Goal: Check status: Check status

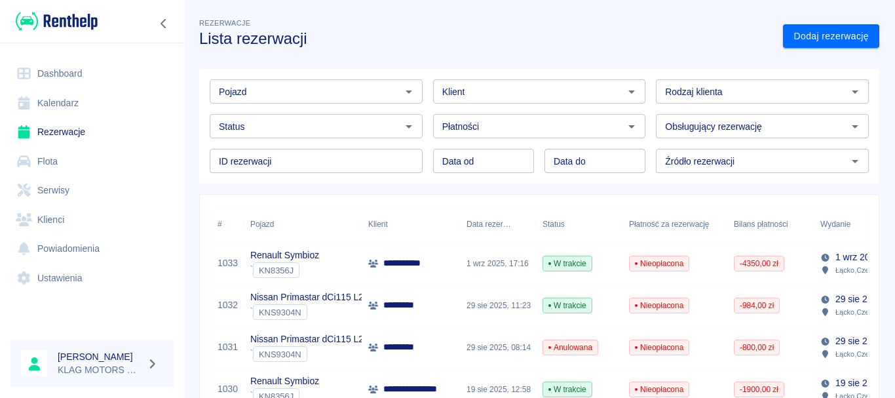
scroll to position [262, 0]
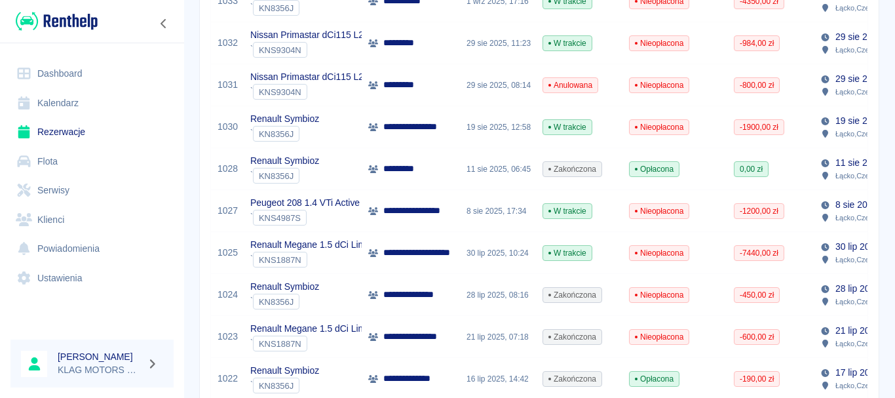
click at [335, 117] on div "Renault Symbioz ` KN8356J" at bounding box center [303, 127] width 118 height 42
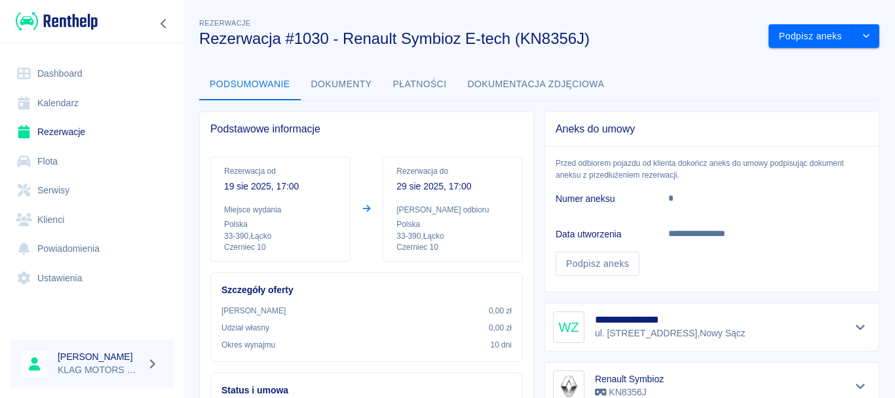
click at [343, 77] on button "Dokumenty" at bounding box center [342, 84] width 82 height 31
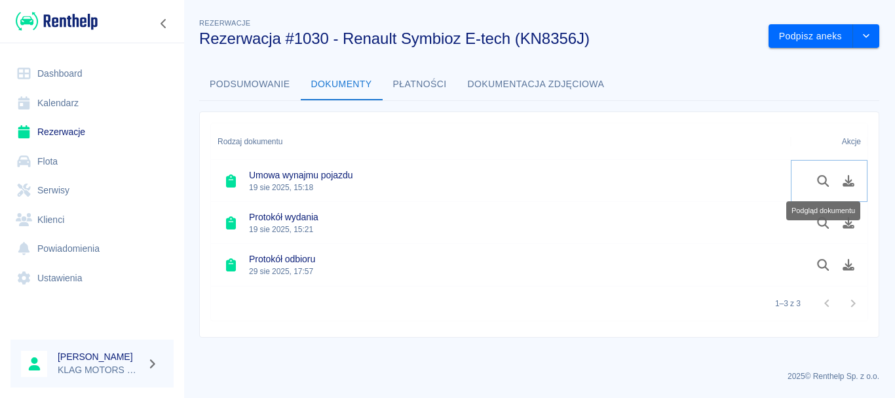
click at [825, 186] on icon "Podgląd dokumentu" at bounding box center [822, 181] width 15 height 12
click at [89, 155] on link "Flota" at bounding box center [91, 161] width 163 height 29
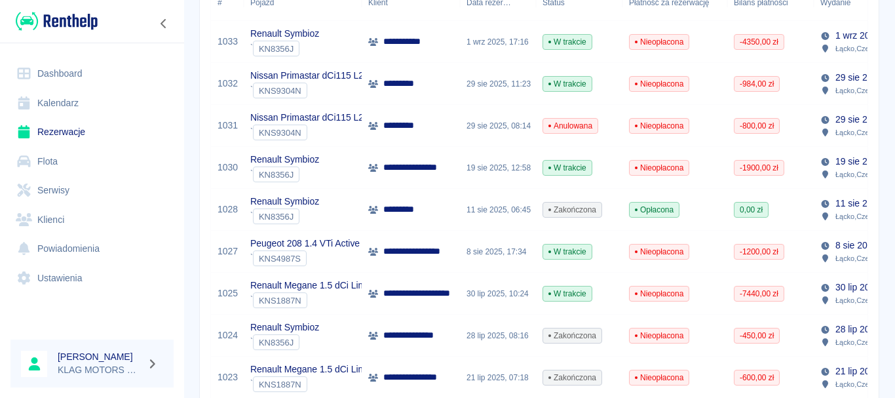
scroll to position [262, 0]
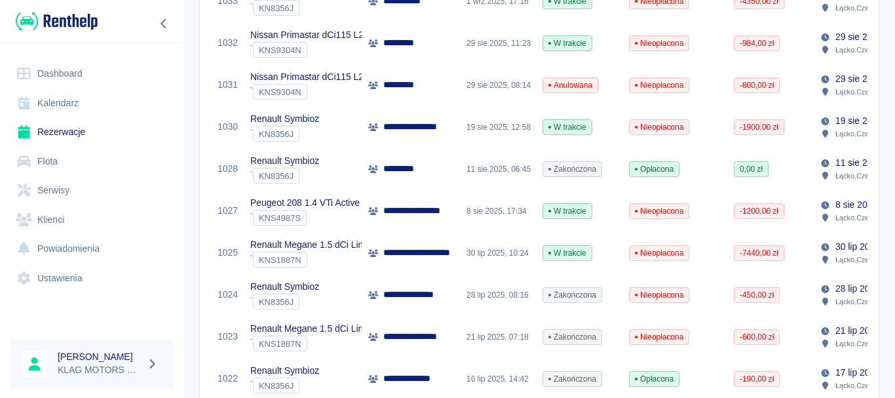
click at [335, 226] on div "Peugeot 208 1.4 VTi Active ` KNS4987S" at bounding box center [303, 211] width 118 height 42
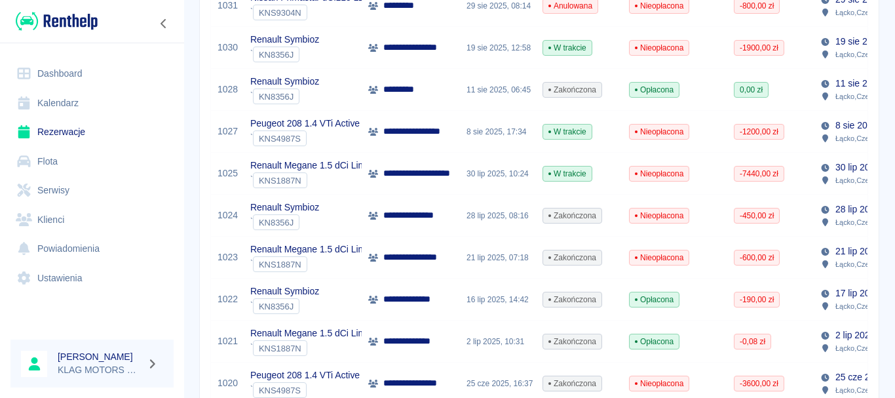
scroll to position [393, 0]
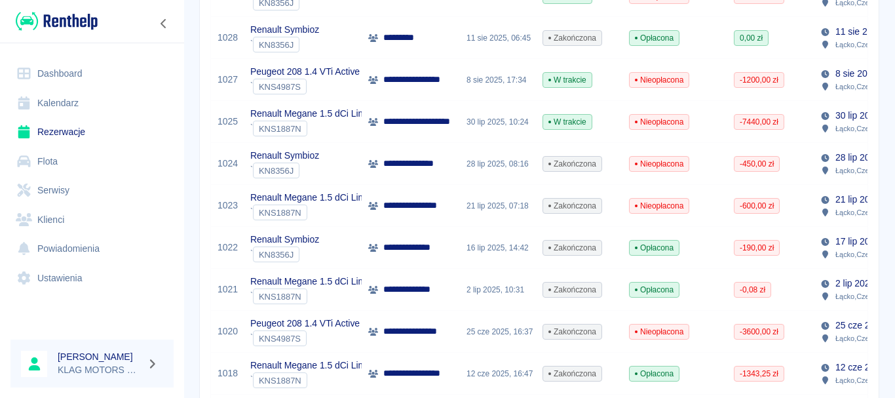
click at [329, 252] on div "Renault Symbioz ` KN8356J" at bounding box center [303, 248] width 118 height 42
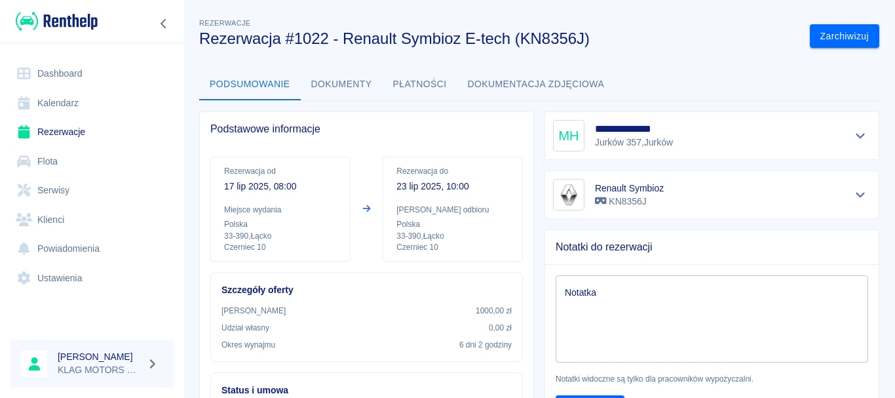
click at [369, 81] on button "Dokumenty" at bounding box center [342, 84] width 82 height 31
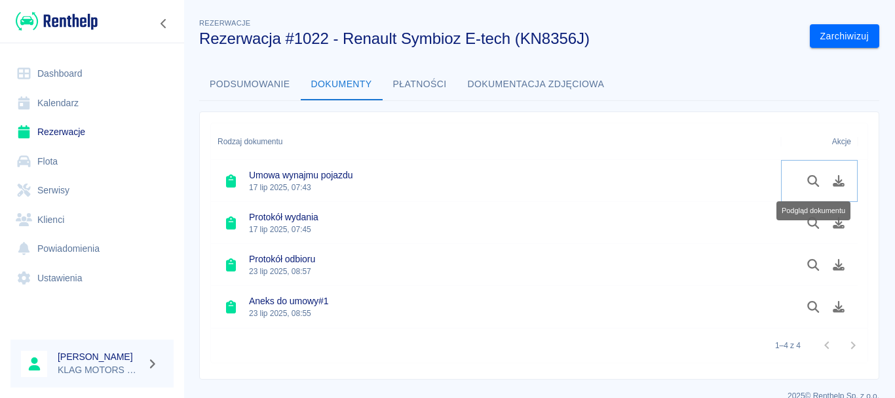
click at [811, 185] on icon "Podgląd dokumentu" at bounding box center [813, 181] width 15 height 12
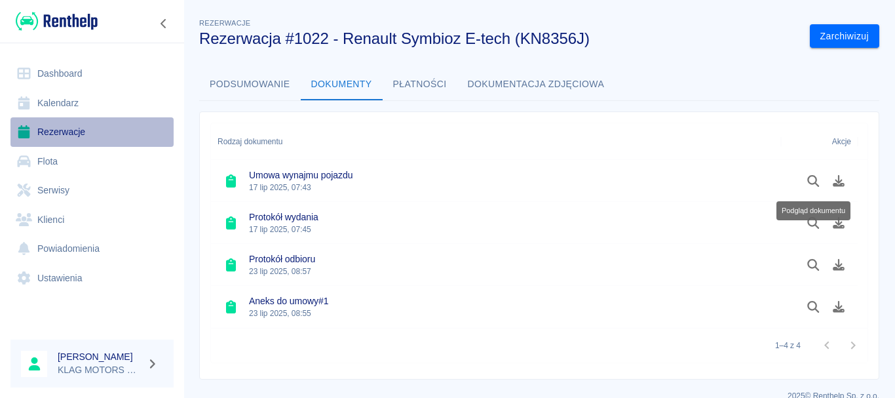
click at [56, 130] on link "Rezerwacje" at bounding box center [91, 131] width 163 height 29
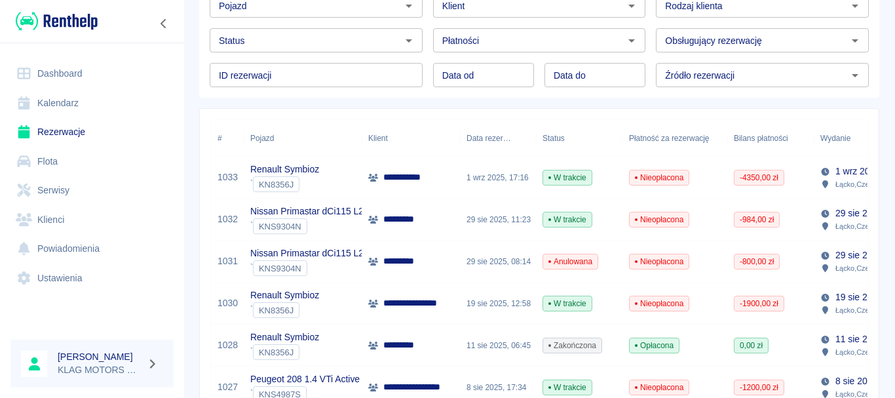
scroll to position [327, 0]
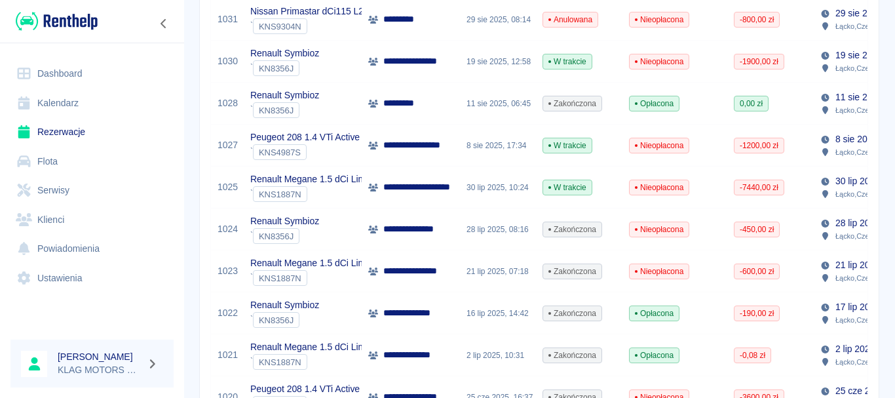
click at [345, 157] on div "` KNS4987S" at bounding box center [304, 152] width 109 height 16
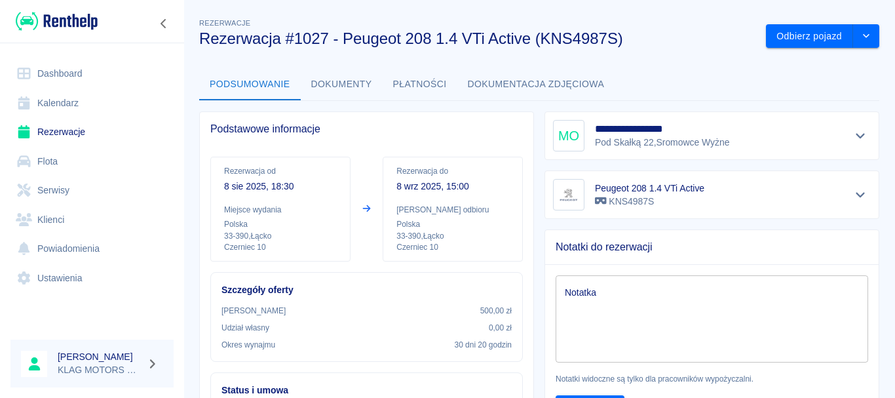
click at [404, 94] on button "Płatności" at bounding box center [420, 84] width 75 height 31
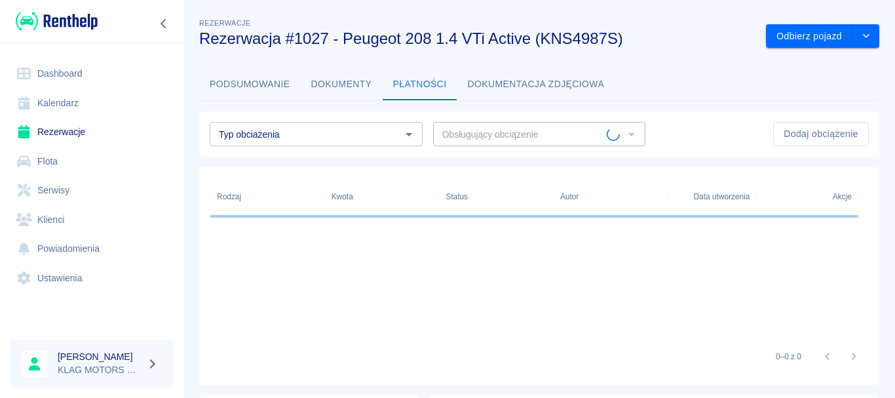
click at [345, 95] on button "Dokumenty" at bounding box center [342, 84] width 82 height 31
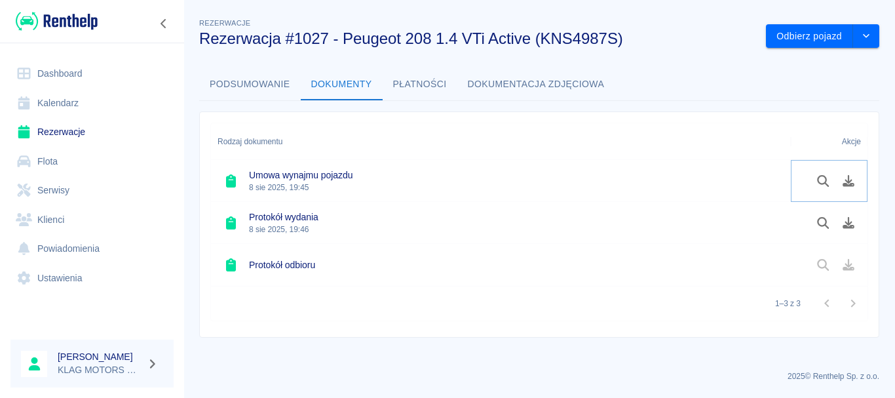
click at [833, 176] on button "Podgląd dokumentu" at bounding box center [823, 181] width 26 height 22
click at [85, 132] on link "Rezerwacje" at bounding box center [91, 131] width 163 height 29
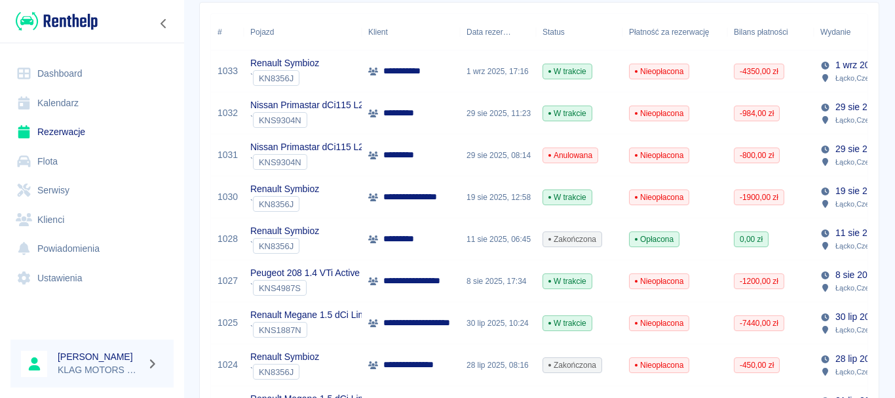
scroll to position [327, 0]
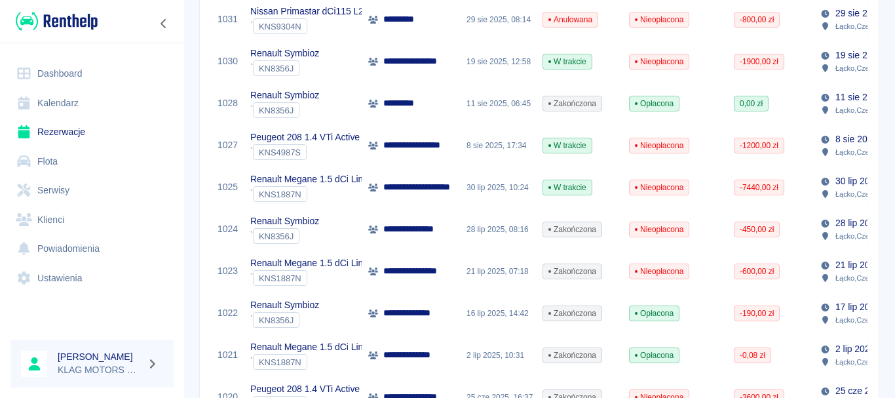
click at [335, 96] on div "Renault Symbioz ` KN8356J" at bounding box center [303, 104] width 118 height 42
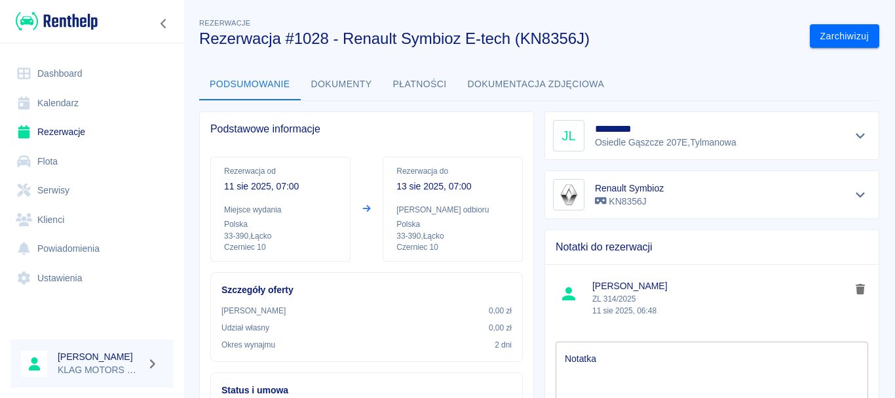
click at [419, 78] on button "Płatności" at bounding box center [420, 84] width 75 height 31
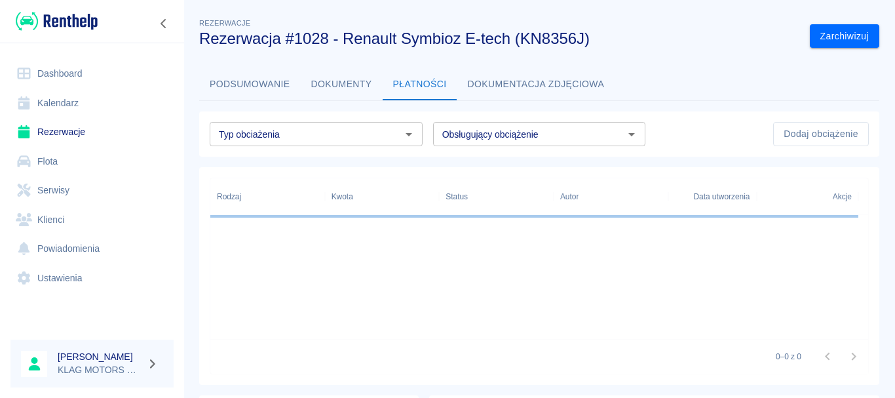
click at [337, 79] on button "Dokumenty" at bounding box center [342, 84] width 82 height 31
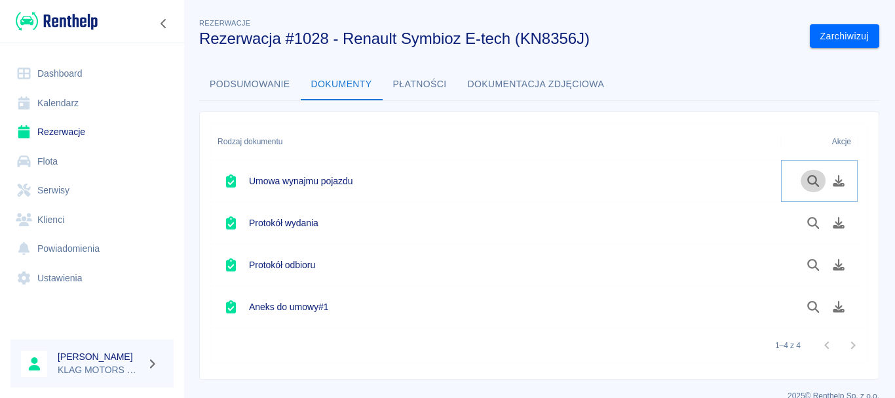
click at [813, 177] on icon "Podgląd dokumentu" at bounding box center [813, 181] width 15 height 12
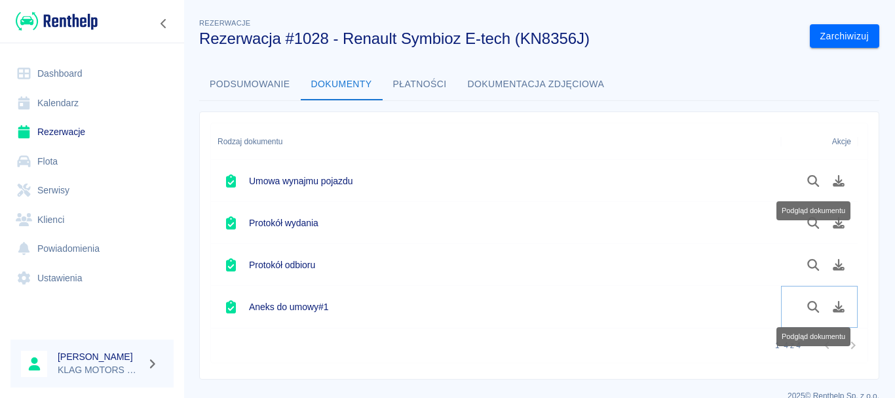
click at [808, 305] on icon "Podgląd dokumentu" at bounding box center [813, 307] width 12 height 12
click at [79, 133] on link "Rezerwacje" at bounding box center [91, 131] width 163 height 29
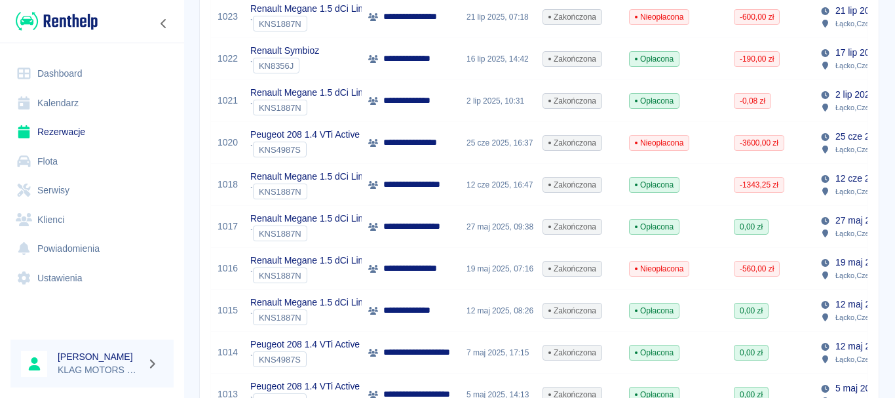
scroll to position [393, 0]
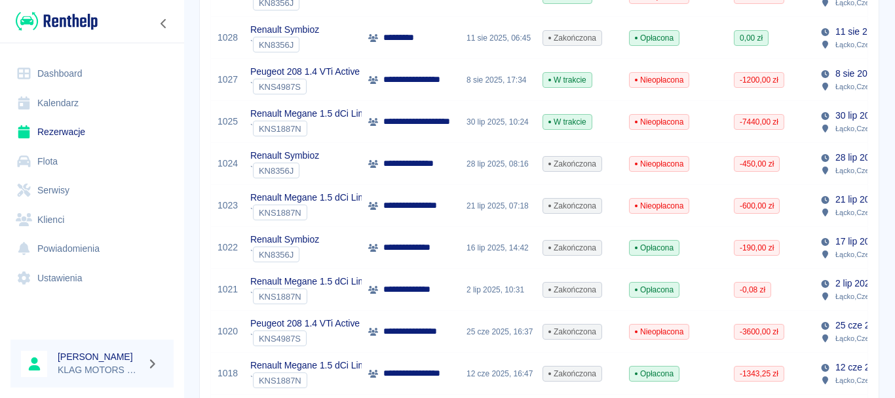
click at [73, 172] on link "Flota" at bounding box center [91, 161] width 163 height 29
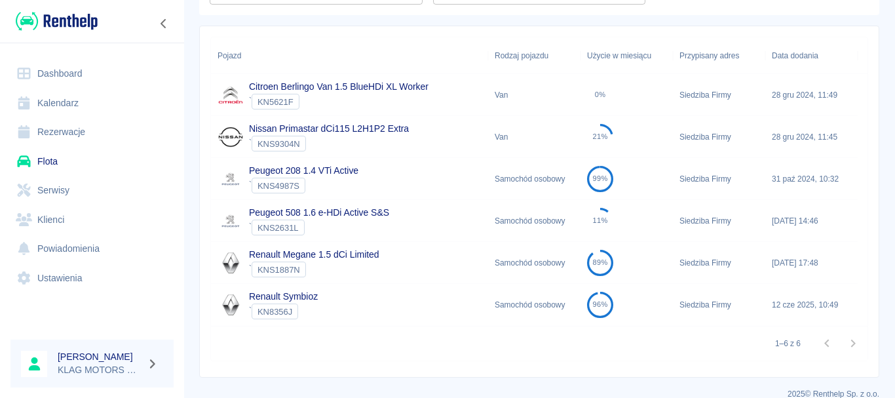
scroll to position [151, 0]
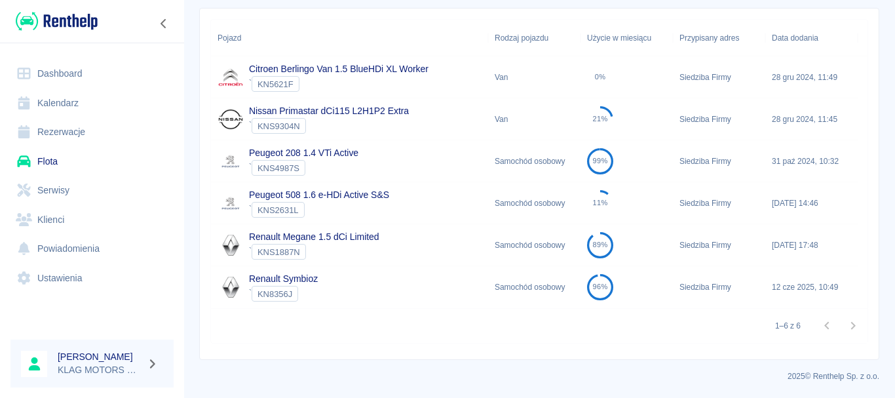
click at [379, 131] on div "` KNS9304N" at bounding box center [329, 126] width 160 height 16
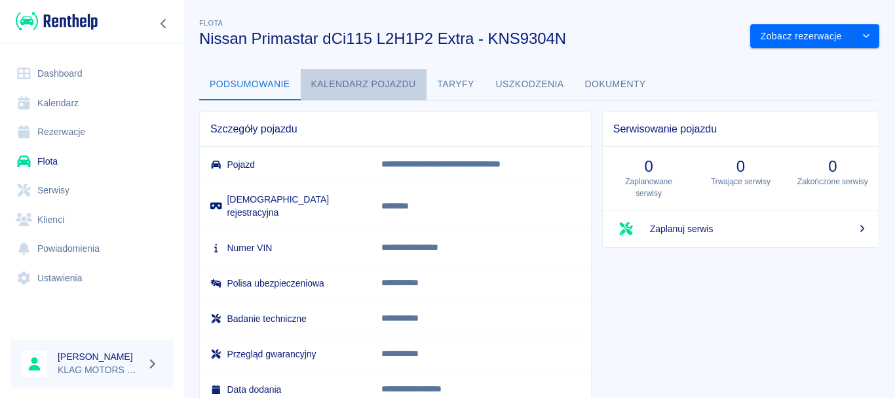
click at [348, 88] on button "Kalendarz pojazdu" at bounding box center [364, 84] width 126 height 31
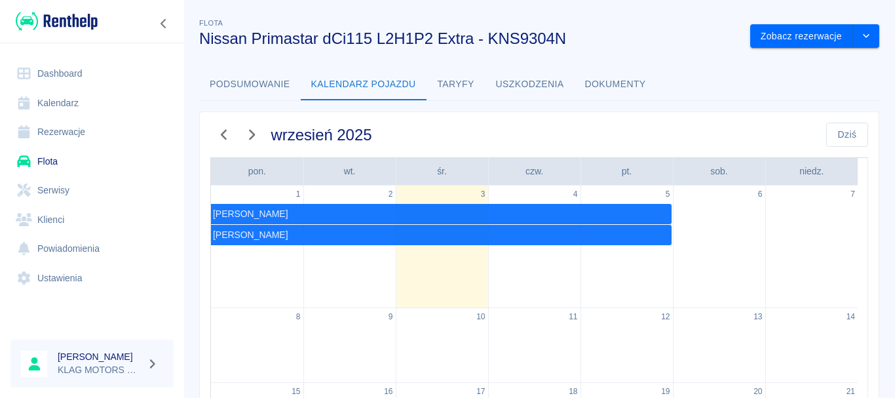
click at [469, 77] on button "Taryfy" at bounding box center [455, 84] width 59 height 31
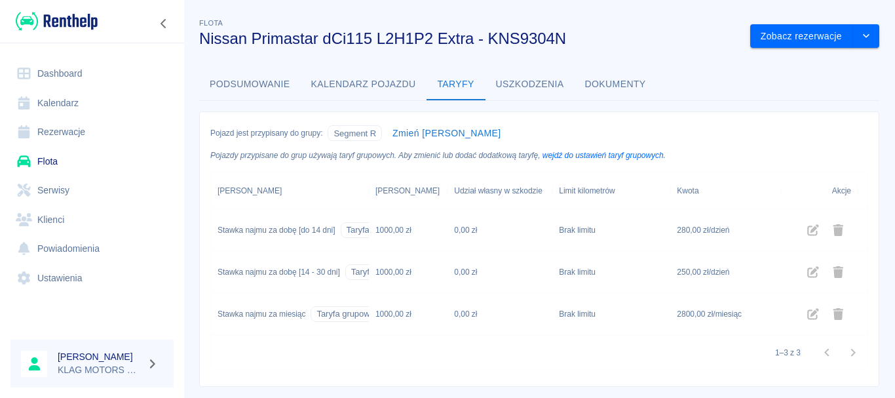
click at [601, 84] on button "Dokumenty" at bounding box center [615, 84] width 82 height 31
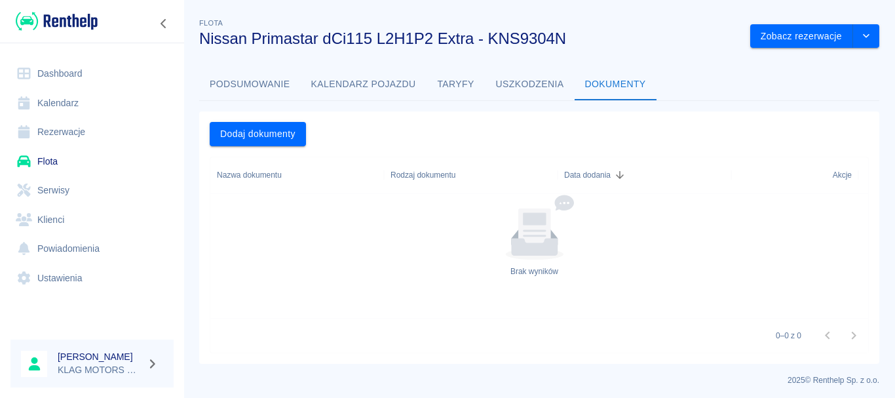
click at [476, 88] on button "Taryfy" at bounding box center [455, 84] width 59 height 31
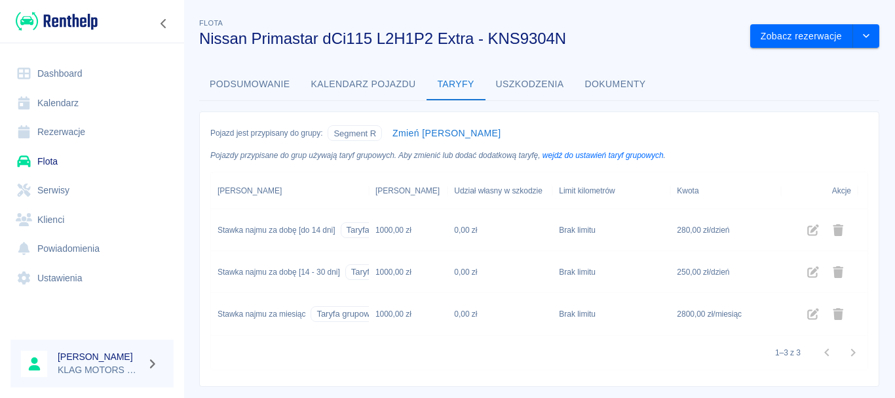
click at [521, 80] on button "Uszkodzenia" at bounding box center [529, 84] width 89 height 31
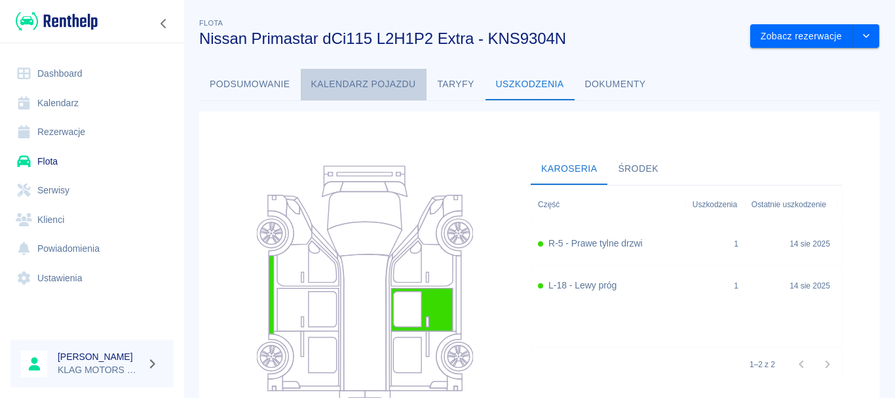
click at [358, 89] on button "Kalendarz pojazdu" at bounding box center [364, 84] width 126 height 31
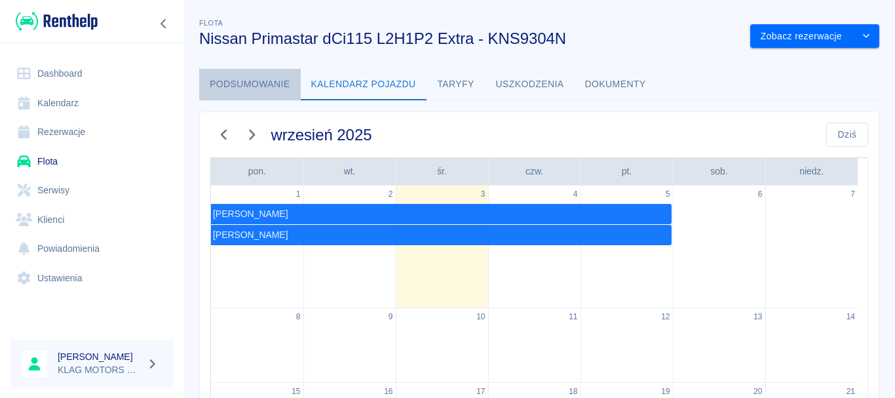
click at [239, 78] on button "Podsumowanie" at bounding box center [250, 84] width 102 height 31
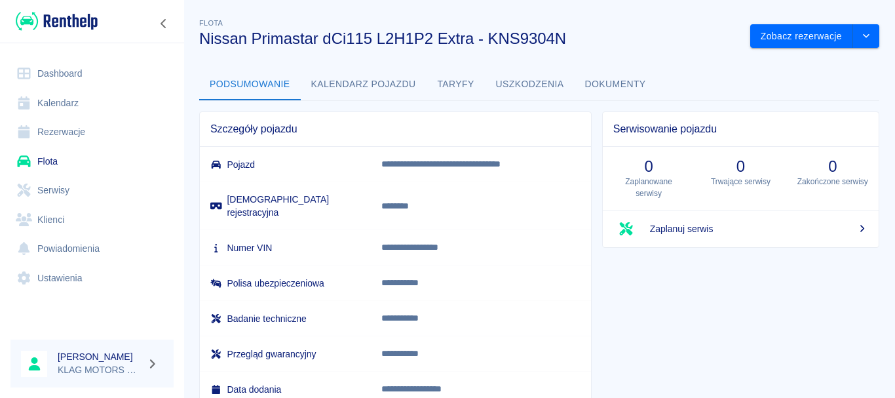
click at [102, 130] on link "Rezerwacje" at bounding box center [91, 131] width 163 height 29
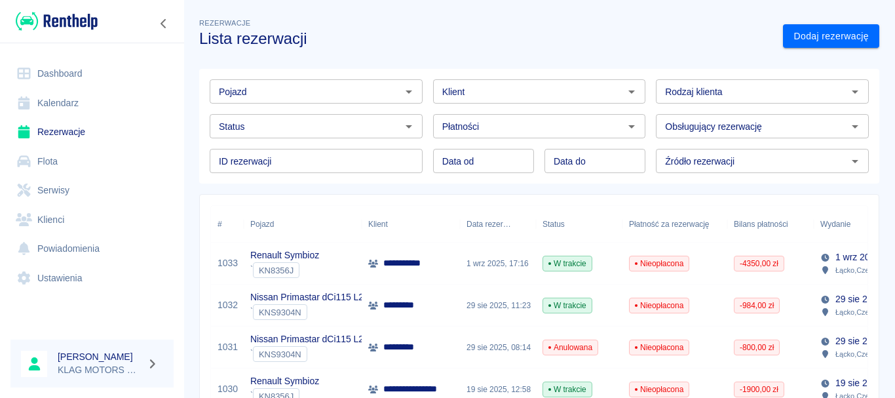
click at [97, 98] on link "Kalendarz" at bounding box center [91, 102] width 163 height 29
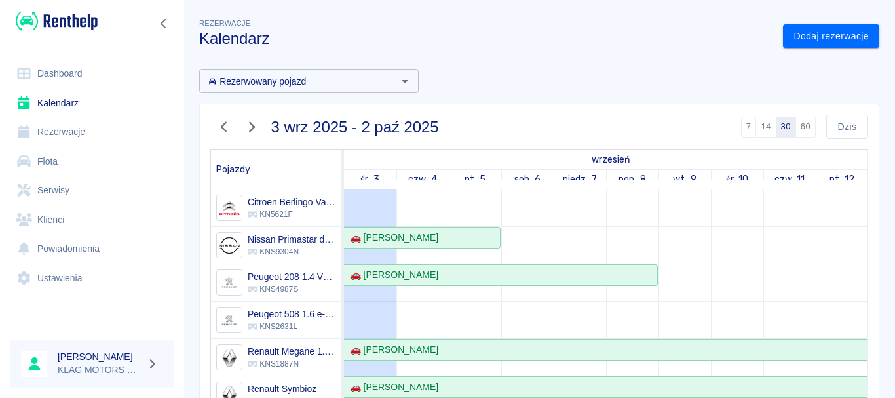
click at [62, 77] on link "Dashboard" at bounding box center [91, 73] width 163 height 29
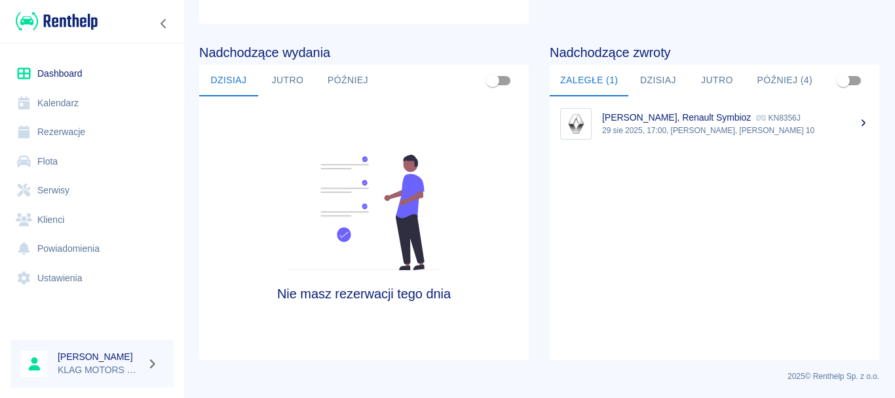
scroll to position [220, 0]
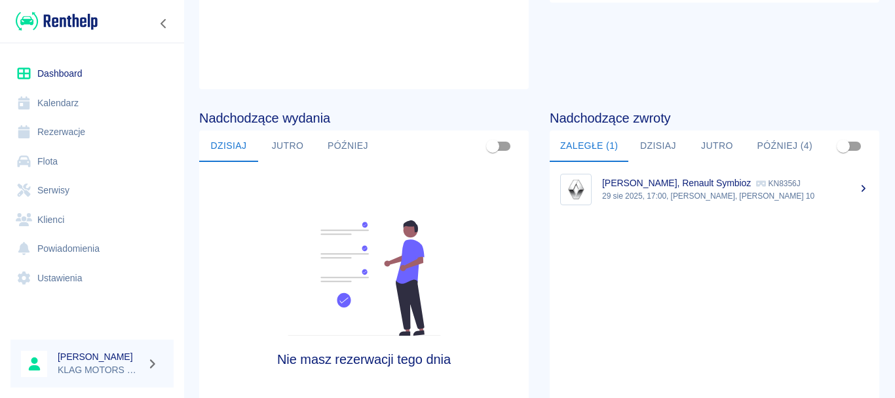
click at [84, 217] on link "Klienci" at bounding box center [91, 219] width 163 height 29
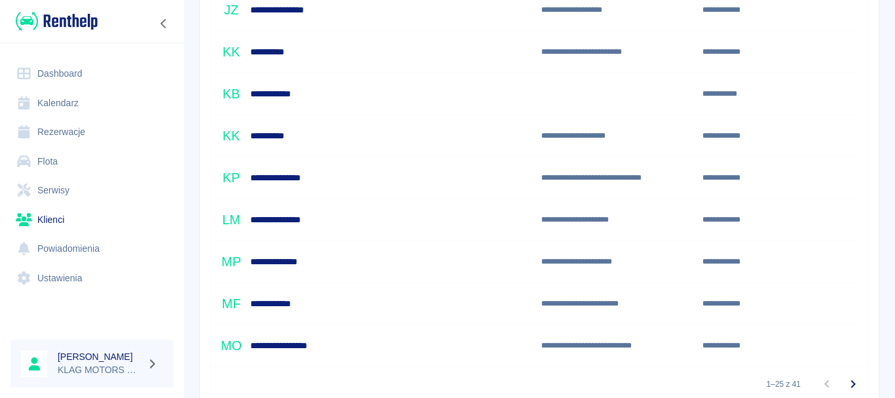
scroll to position [948, 0]
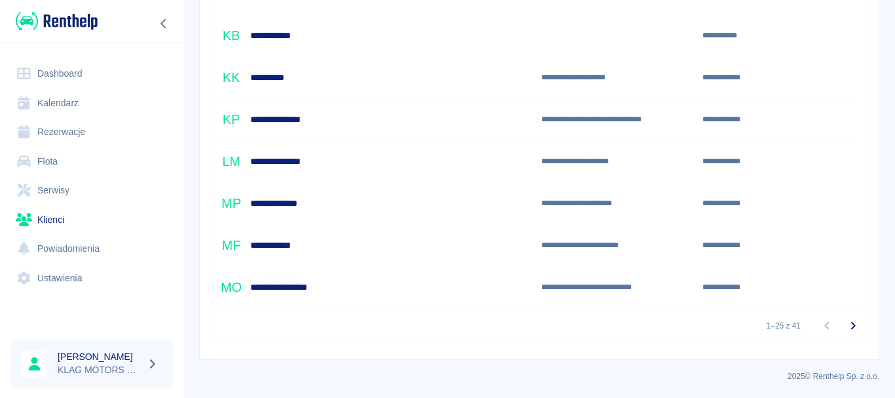
click at [845, 324] on icon "Przejdź do następnej strony" at bounding box center [853, 326] width 16 height 16
click at [851, 326] on icon "Przejdź do następnej strony" at bounding box center [853, 326] width 5 height 8
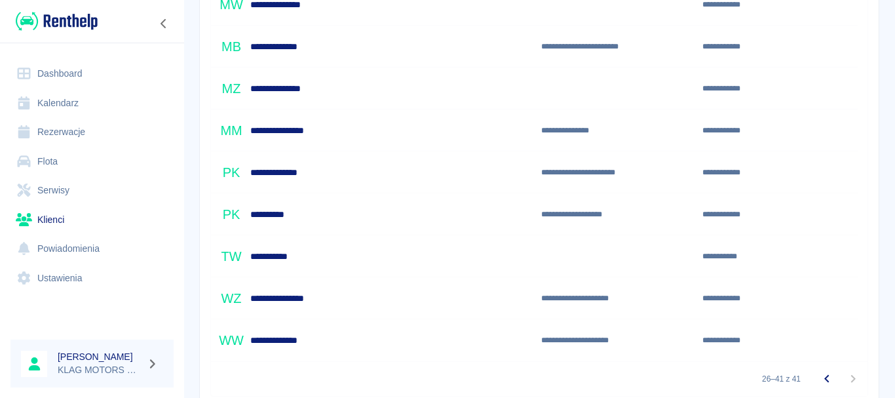
scroll to position [524, 0]
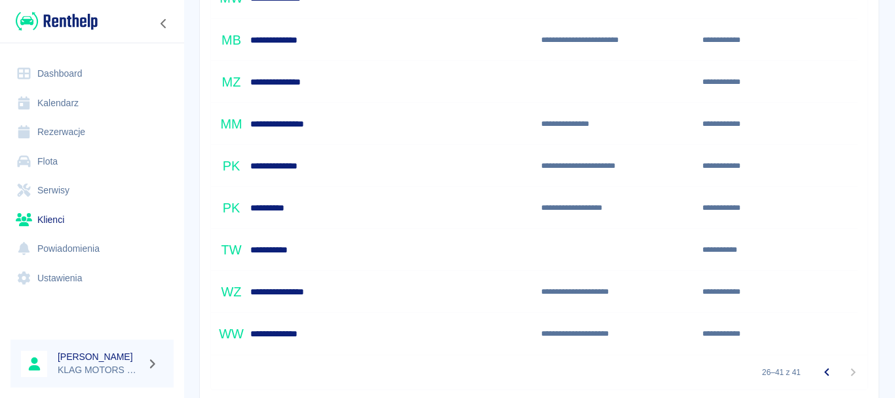
click at [273, 199] on div "**********" at bounding box center [256, 208] width 79 height 28
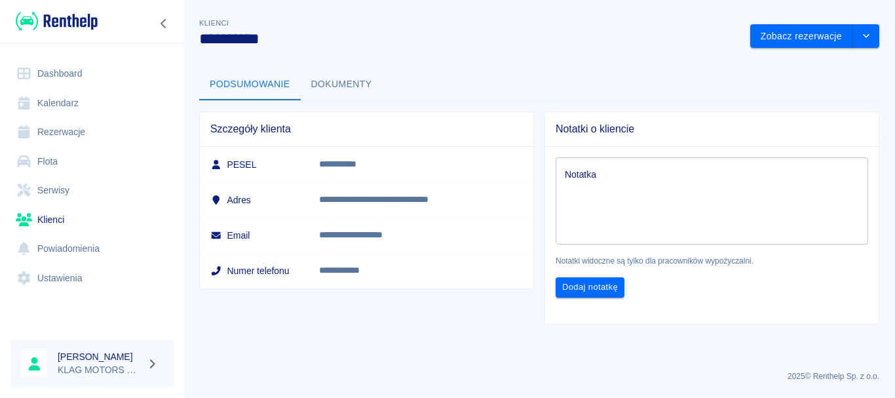
click at [331, 86] on button "Dokumenty" at bounding box center [342, 84] width 82 height 31
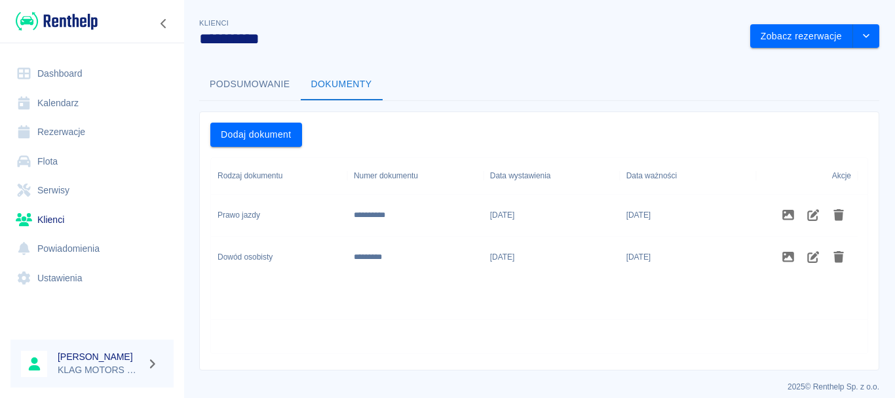
click at [248, 86] on button "Podsumowanie" at bounding box center [250, 84] width 102 height 31
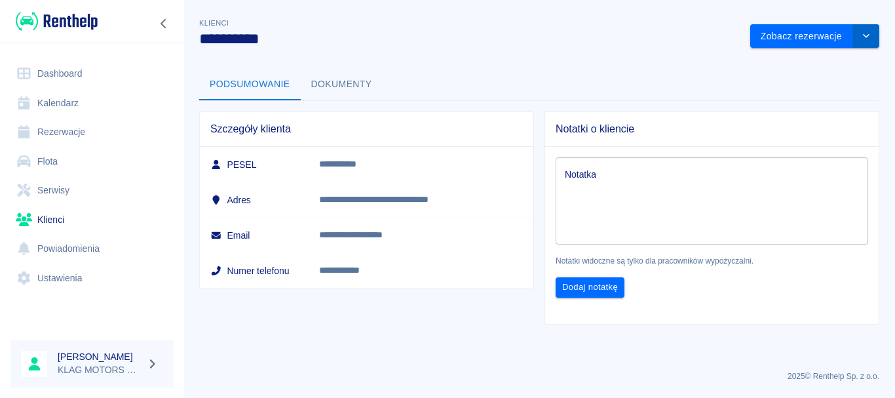
click at [877, 35] on button "drop-down" at bounding box center [866, 36] width 26 height 24
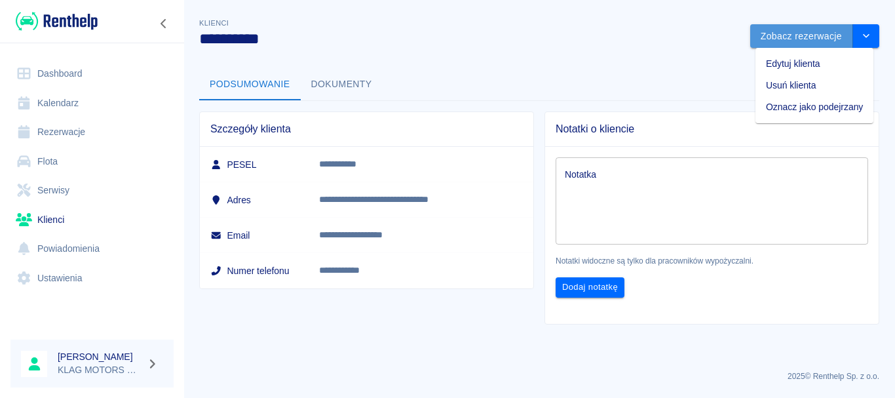
click at [806, 28] on button "Zobacz rezerwacje" at bounding box center [801, 36] width 103 height 24
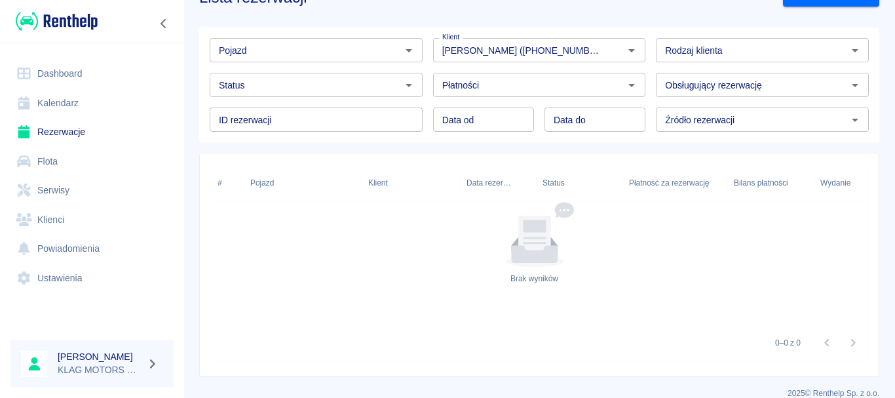
scroll to position [58, 0]
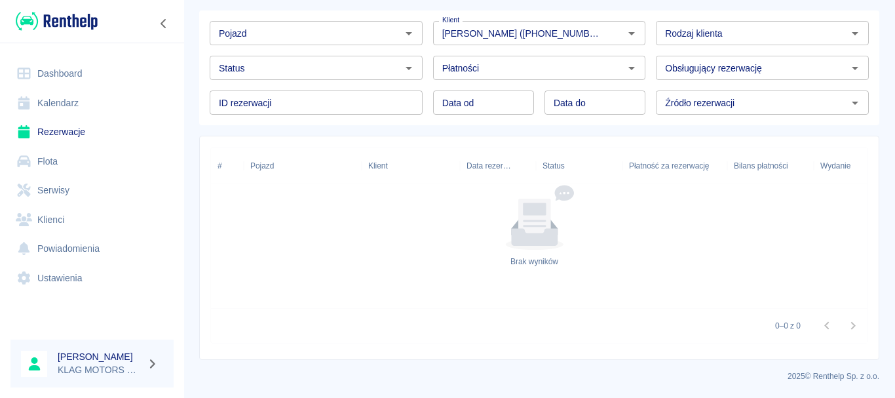
click at [69, 133] on link "Rezerwacje" at bounding box center [91, 131] width 163 height 29
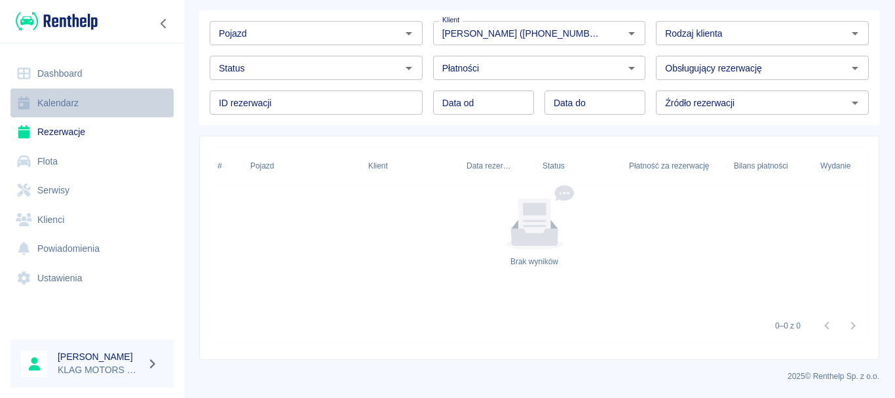
click at [109, 98] on link "Kalendarz" at bounding box center [91, 102] width 163 height 29
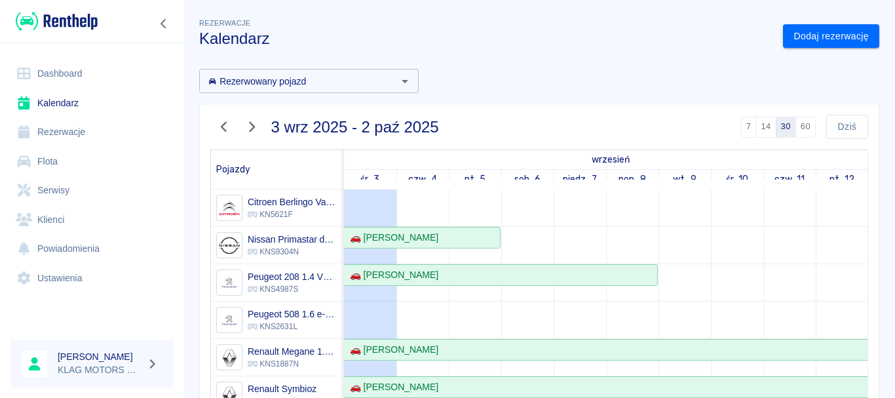
click at [75, 160] on link "Flota" at bounding box center [91, 161] width 163 height 29
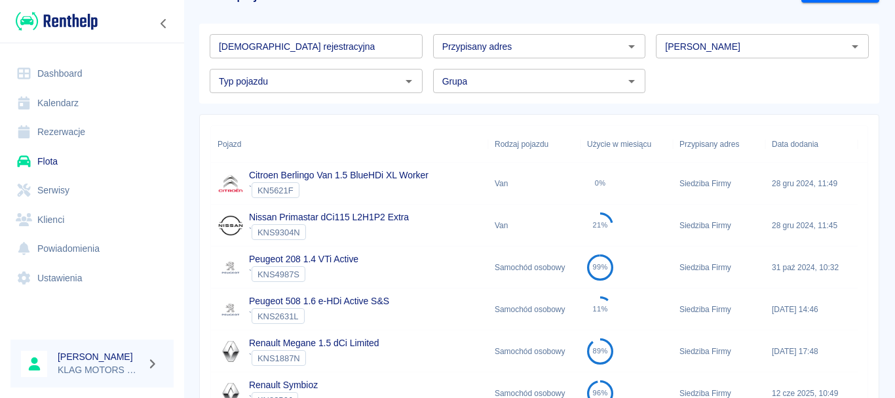
scroll to position [65, 0]
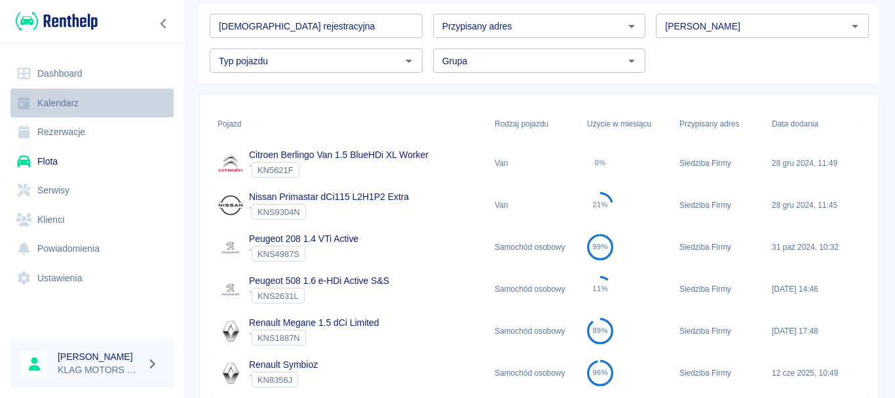
click at [84, 103] on link "Kalendarz" at bounding box center [91, 102] width 163 height 29
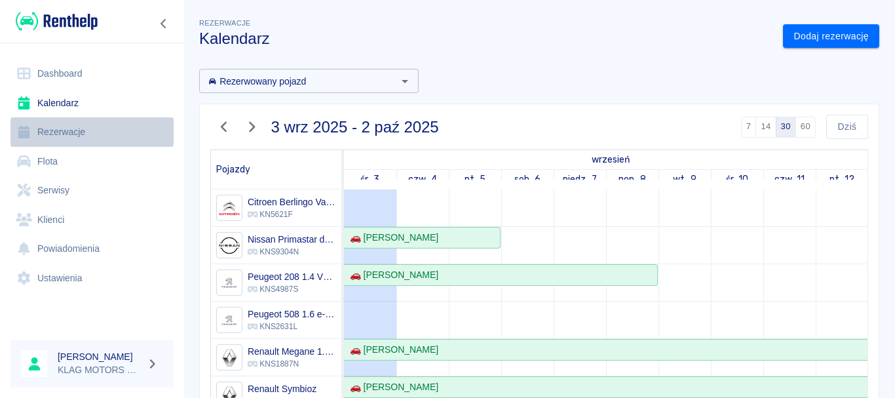
click at [92, 124] on link "Rezerwacje" at bounding box center [91, 131] width 163 height 29
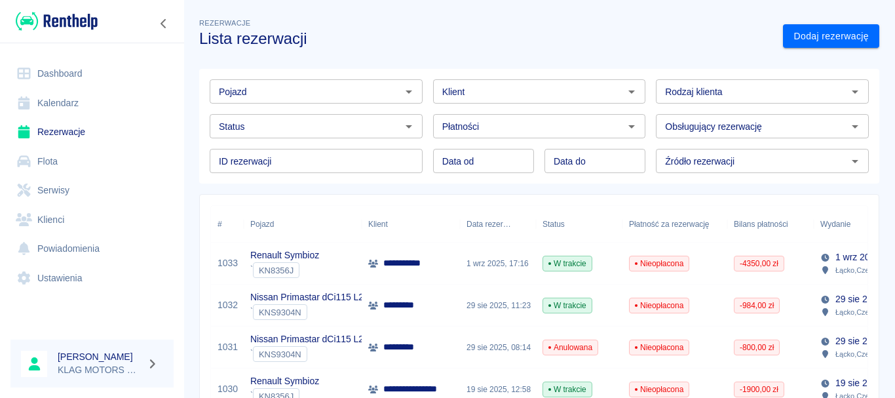
click at [308, 117] on div "Status" at bounding box center [316, 126] width 213 height 24
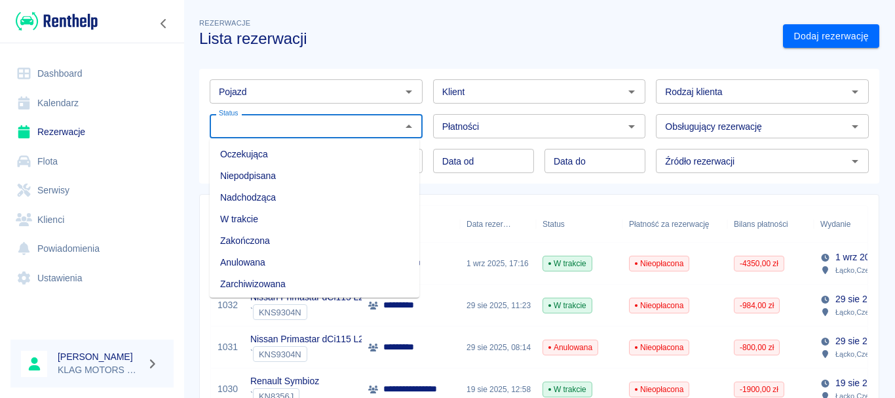
click at [293, 239] on li "Zakończona" at bounding box center [315, 241] width 210 height 22
type input "Zakończona"
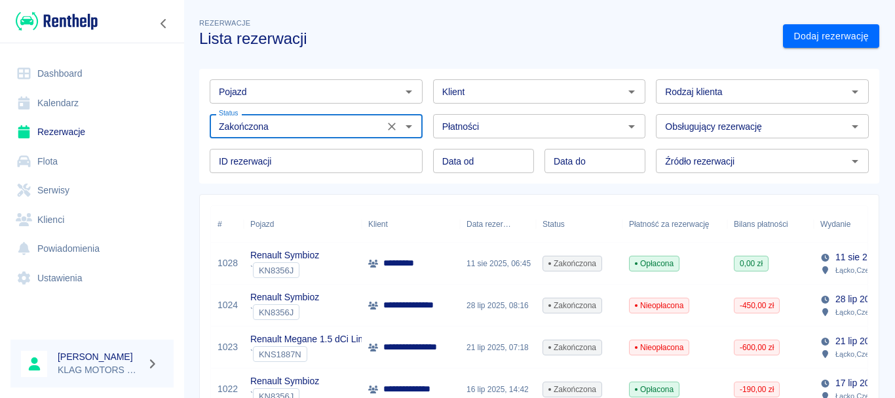
click at [73, 26] on img at bounding box center [57, 21] width 82 height 22
